Goal: Information Seeking & Learning: Check status

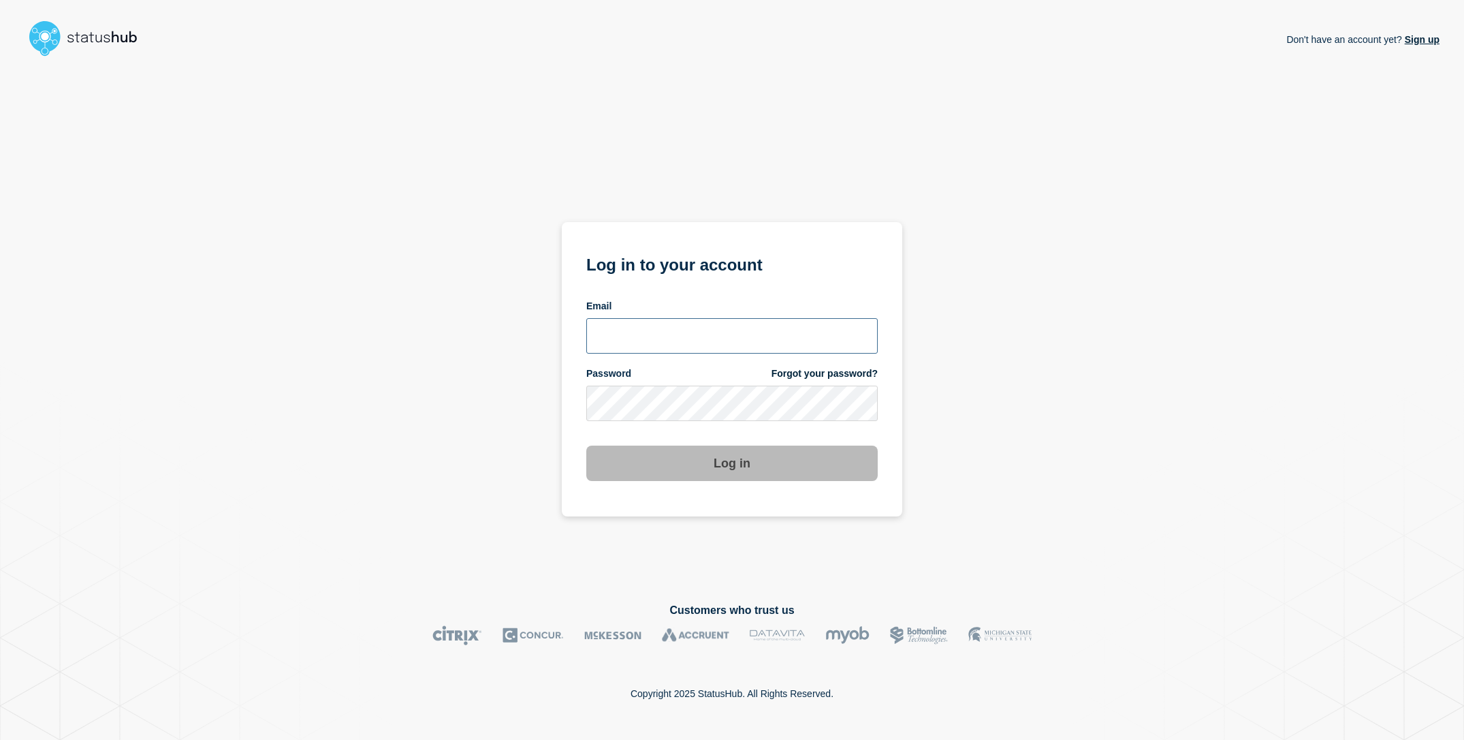
type input "[EMAIL_ADDRESS][DOMAIN_NAME]"
click at [366, 364] on div "Don't have an account yet? Sign up Log in to your account Email [EMAIL_ADDRESS]…" at bounding box center [732, 321] width 1415 height 519
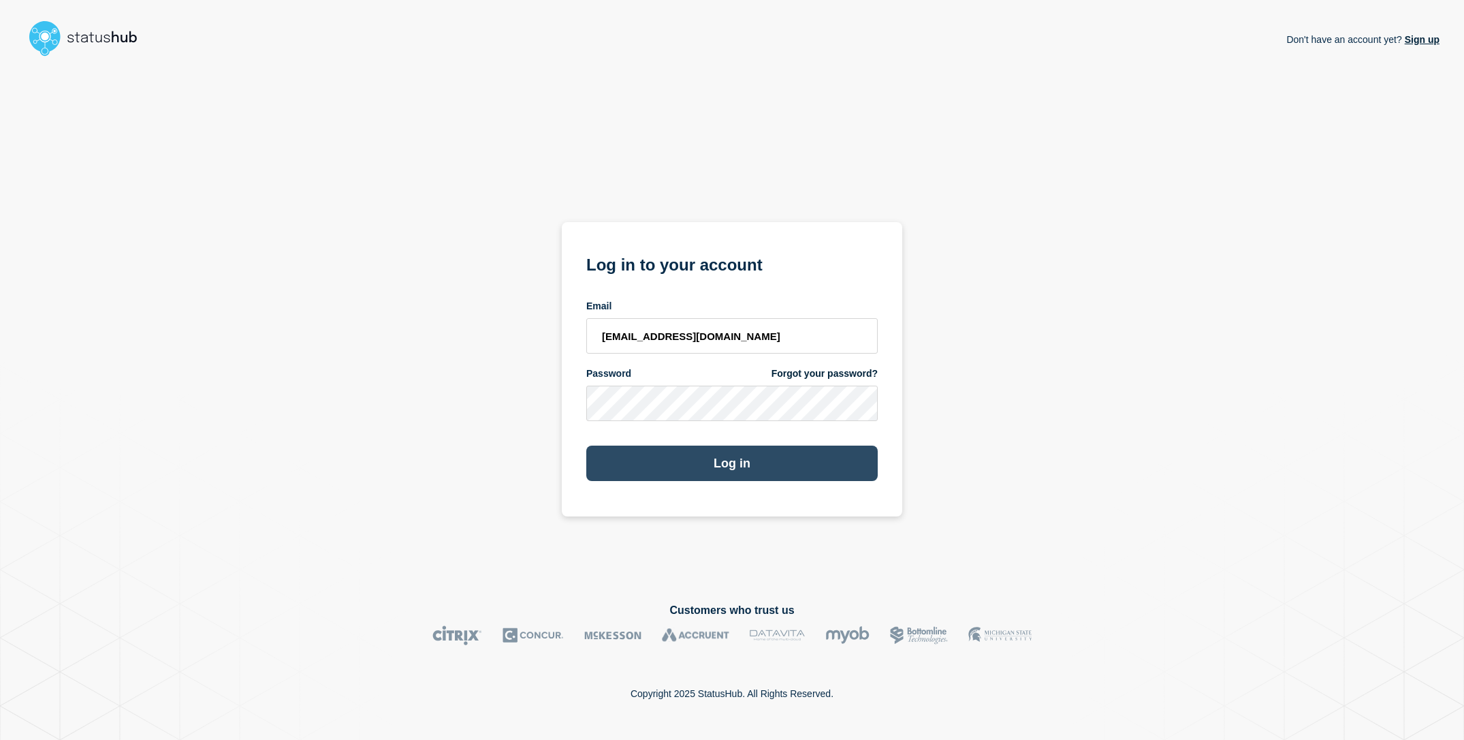
click at [658, 459] on button "Log in" at bounding box center [731, 462] width 291 height 35
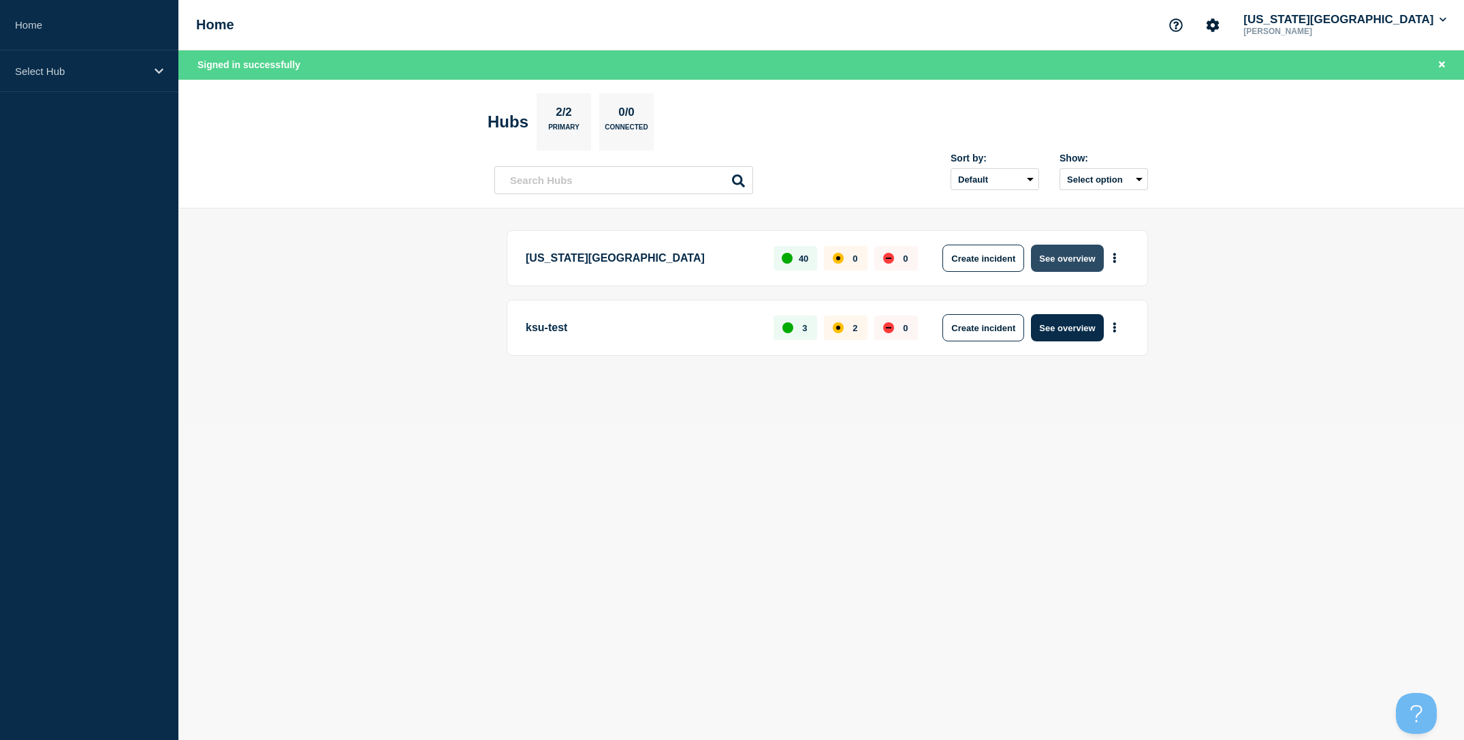
click at [1071, 261] on button "See overview" at bounding box center [1067, 257] width 72 height 27
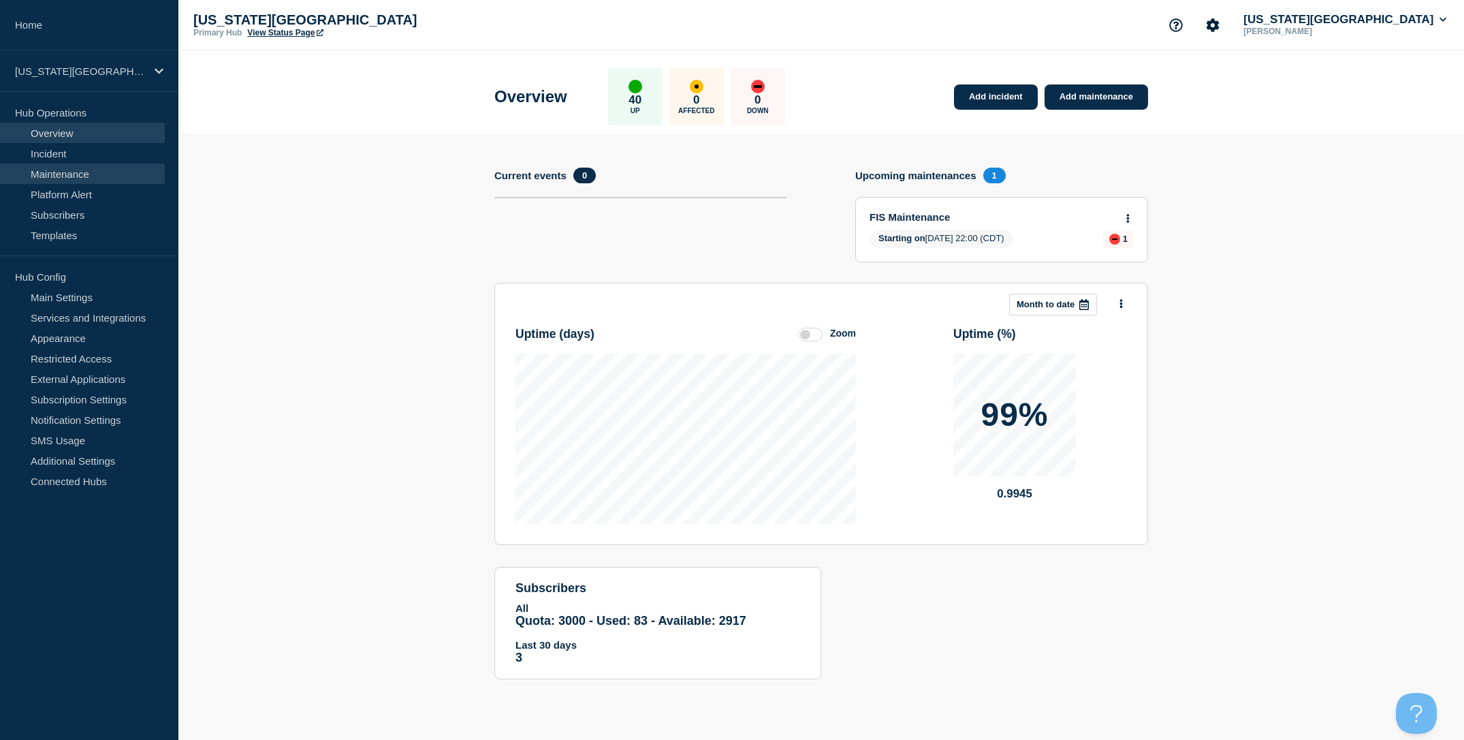
click at [78, 175] on link "Maintenance" at bounding box center [82, 173] width 165 height 20
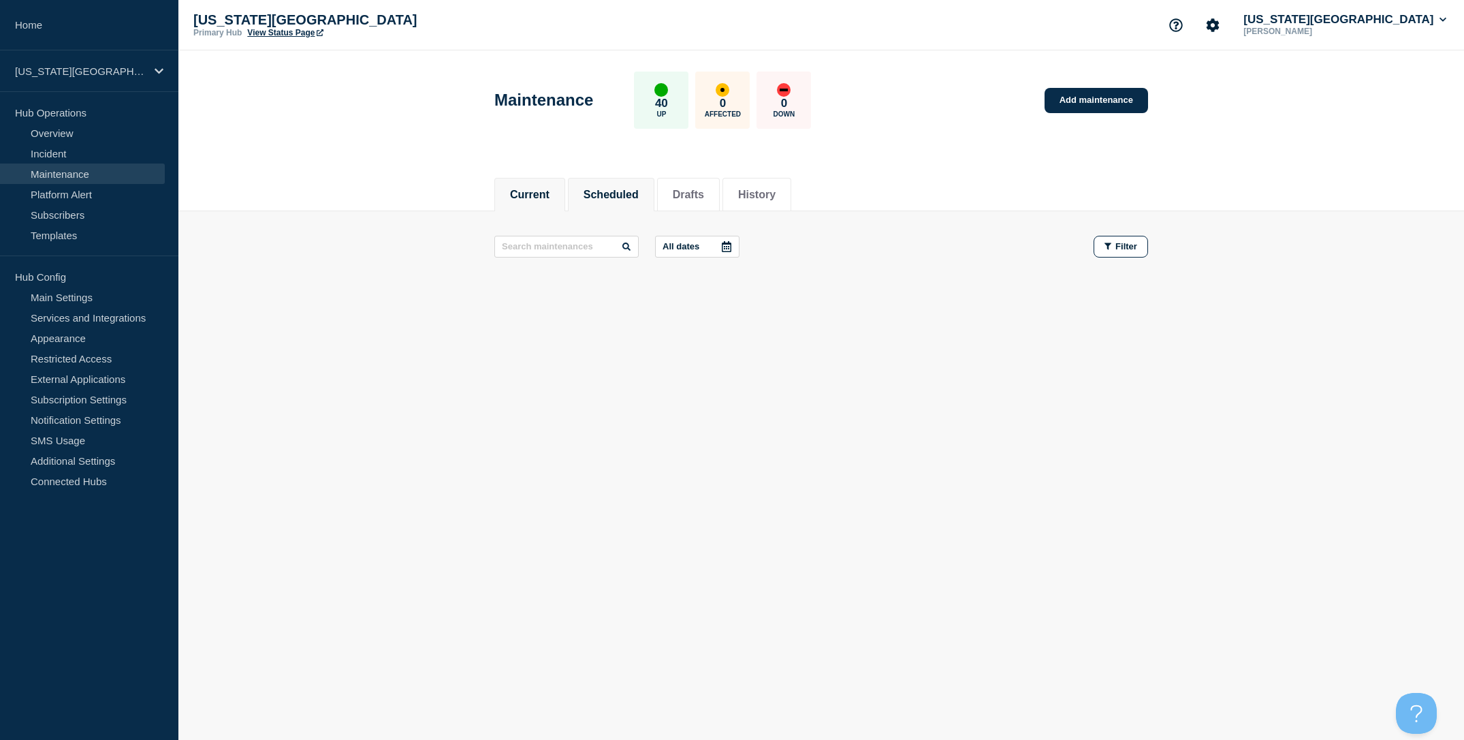
click at [620, 189] on button "Scheduled" at bounding box center [611, 195] width 55 height 12
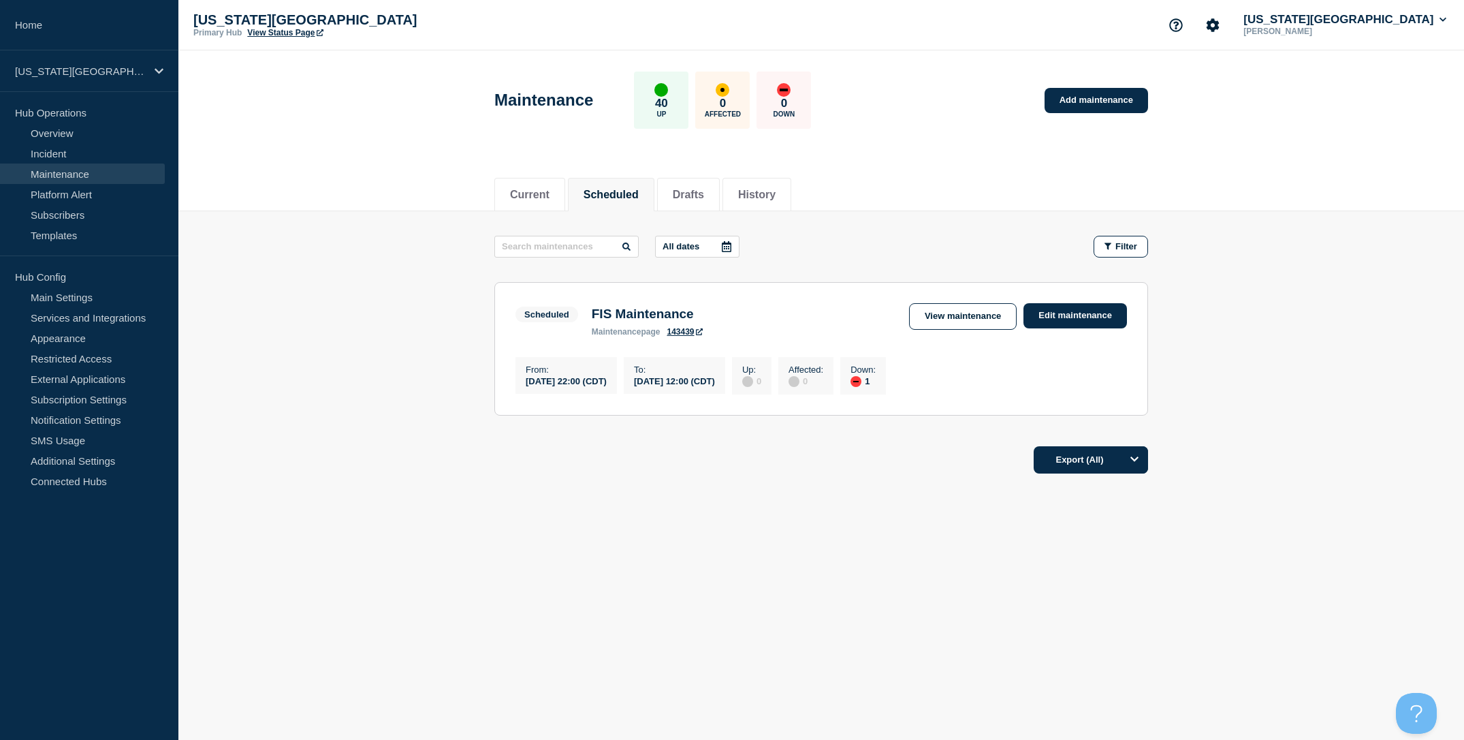
click at [708, 450] on div "Export (All)" at bounding box center [821, 455] width 654 height 39
click at [325, 178] on div "Current Scheduled Drafts History" at bounding box center [821, 187] width 1286 height 47
click at [330, 162] on header "Maintenance 40 Up 0 Affected 0 Down Add maintenance" at bounding box center [821, 107] width 1286 height 114
click at [366, 298] on main "All dates Filter Scheduled 1 Down FIS Maintenance From 2025-09-27 22:00 (CDT) T…" at bounding box center [821, 323] width 1286 height 225
click at [333, 288] on main "All dates Filter Scheduled 1 Down FIS Maintenance From 2025-09-27 22:00 (CDT) T…" at bounding box center [821, 323] width 1286 height 225
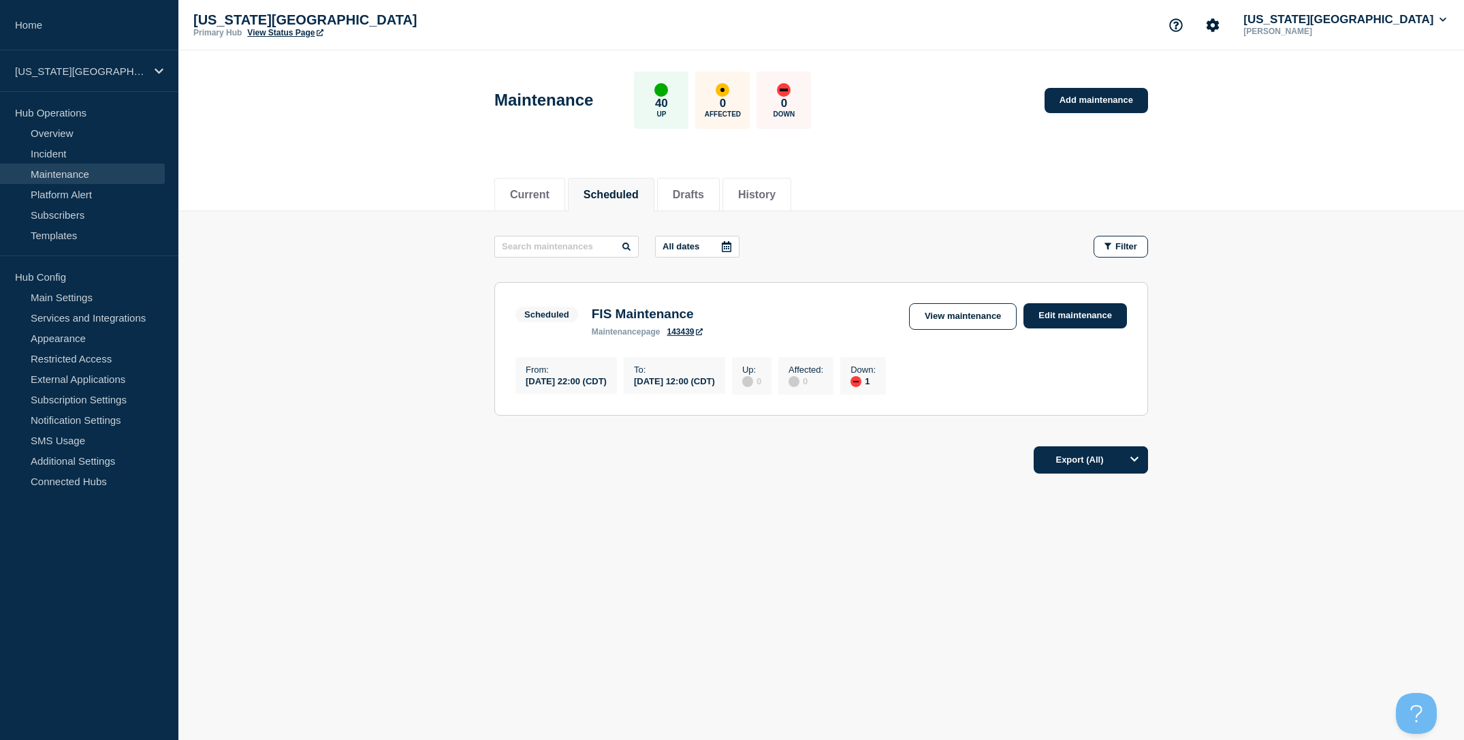
click at [350, 272] on main "All dates Filter Scheduled 1 Down FIS Maintenance From 2025-09-27 22:00 (CDT) T…" at bounding box center [821, 323] width 1286 height 225
click at [419, 333] on main "All dates Filter Scheduled 1 Down FIS Maintenance From 2025-09-27 22:00 (CDT) T…" at bounding box center [821, 323] width 1286 height 225
